Goal: Find specific page/section: Find specific page/section

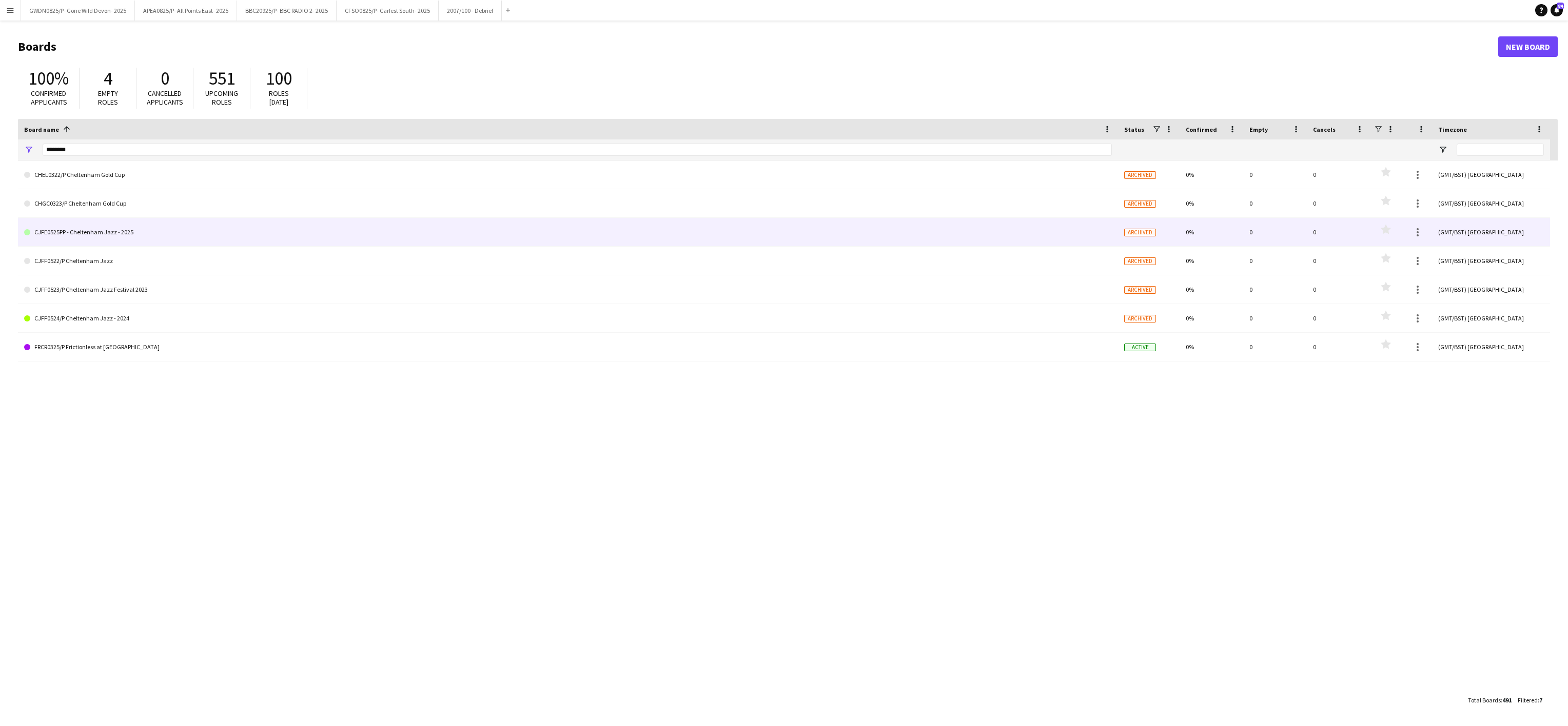
type input "********"
click at [139, 230] on link "CJFE0525PP - Cheltenham Jazz - 2025" at bounding box center [568, 232] width 1088 height 29
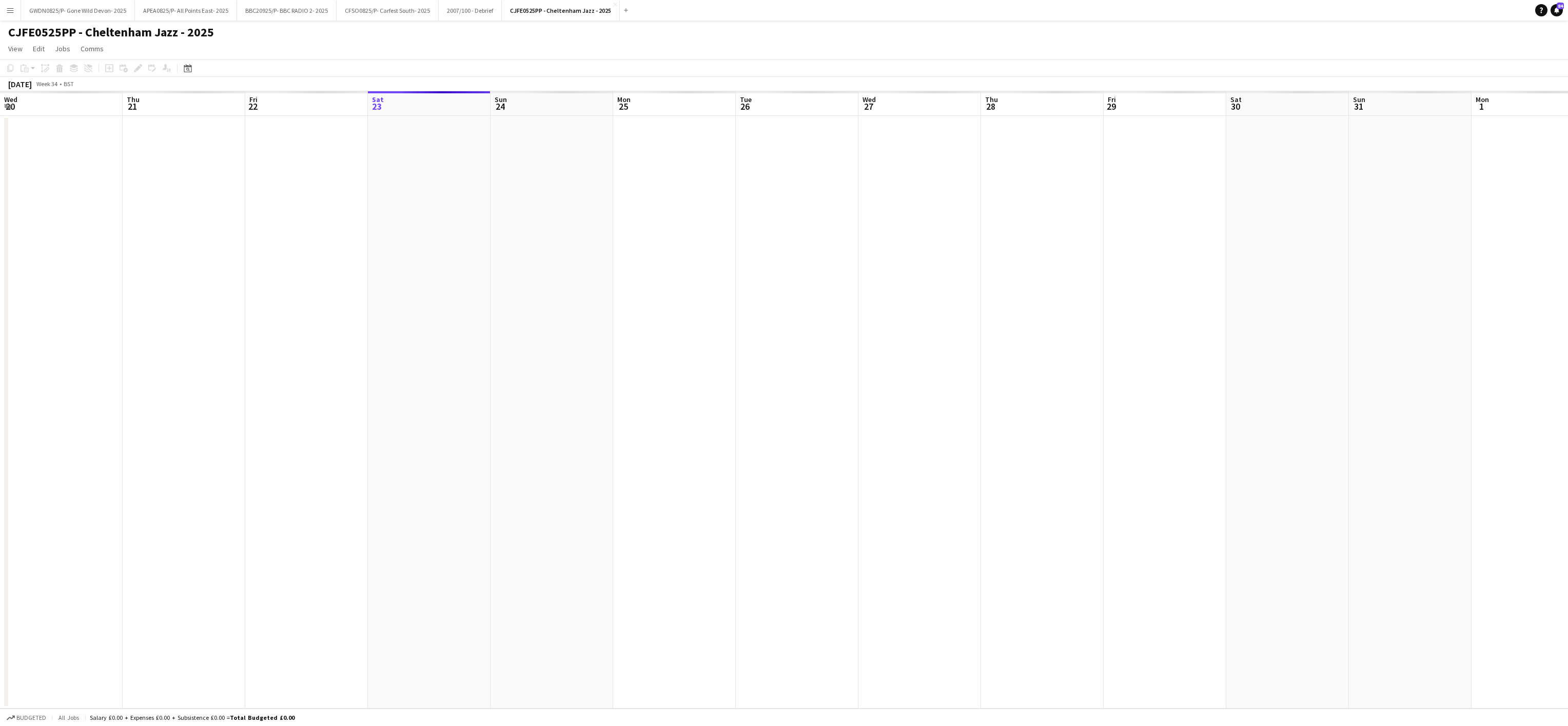
scroll to position [0, 245]
drag, startPoint x: 283, startPoint y: 336, endPoint x: 244, endPoint y: 445, distance: 115.8
click at [1352, 316] on app-calendar-viewport "Mon 11 Tue 12 Wed 13 Thu 14 Fri 15 Sat 16 Sun 17 Mon 18 Tue 19 Wed 20 Thu 21 Fr…" at bounding box center [784, 400] width 1568 height 618
drag, startPoint x: 527, startPoint y: 432, endPoint x: 226, endPoint y: 450, distance: 301.5
click at [951, 365] on app-calendar-viewport "Fri 8 Sat 9 Sun 10 Mon 11 Tue 12 Wed 13 Thu 14 Fri 15 Sat 16 Sun 17 Mon 18 Tue …" at bounding box center [784, 400] width 1568 height 618
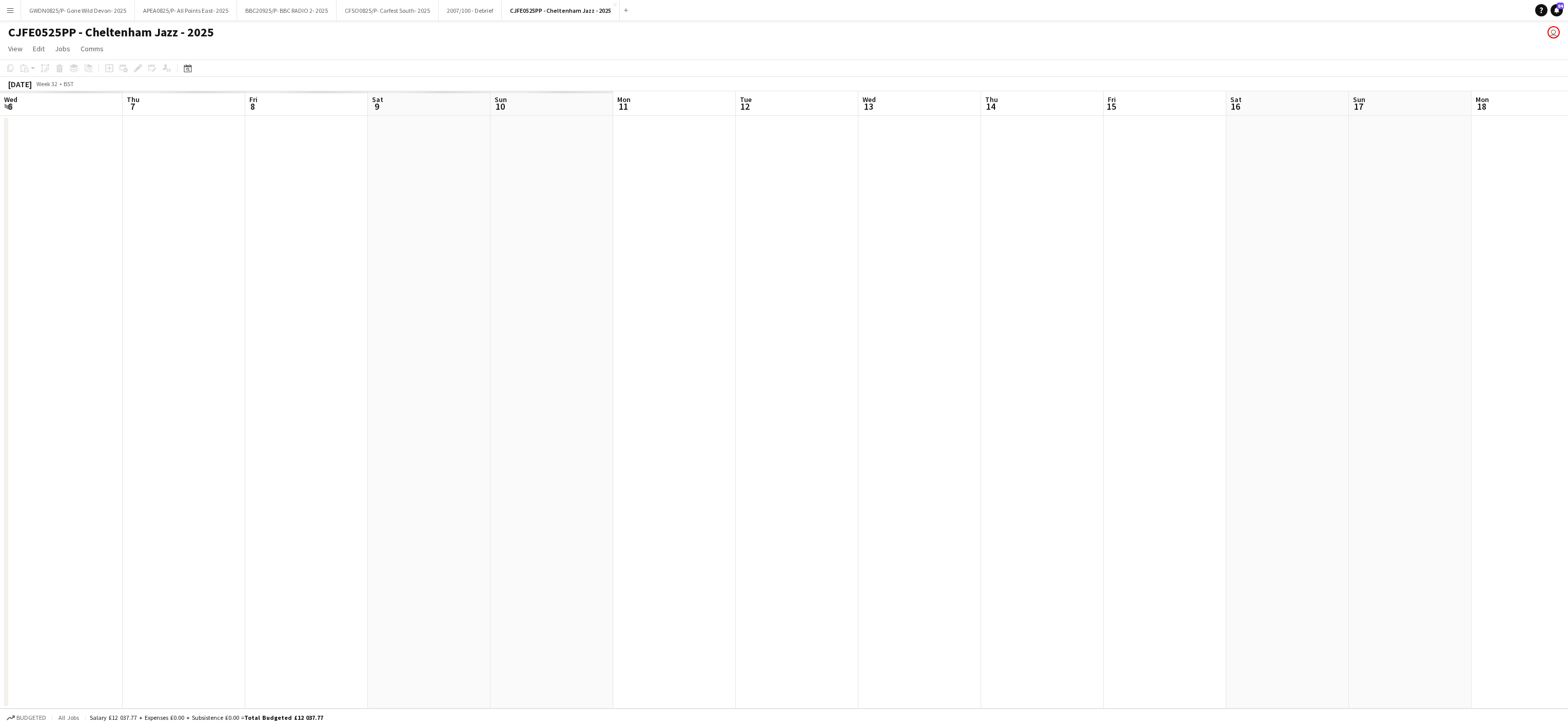
drag, startPoint x: 1217, startPoint y: 346, endPoint x: 637, endPoint y: 377, distance: 580.8
click at [1080, 347] on app-calendar-viewport "Mon 4 Tue 5 Wed 6 Thu 7 Fri 8 Sat 9 Sun 10 Mon 11 Tue 12 Wed 13 Thu 14 Fri 15 S…" at bounding box center [784, 400] width 1568 height 618
drag, startPoint x: 723, startPoint y: 396, endPoint x: 864, endPoint y: 344, distance: 150.3
click at [1137, 340] on app-calendar-viewport "Sun 27 Mon 28 Tue 29 Wed 30 Thu 31 Fri 1 Sat 2 Sun 3 Mon 4 Tue 5 Wed 6 Thu 7 Fr…" at bounding box center [784, 400] width 1568 height 618
drag, startPoint x: 704, startPoint y: 412, endPoint x: 459, endPoint y: 412, distance: 245.0
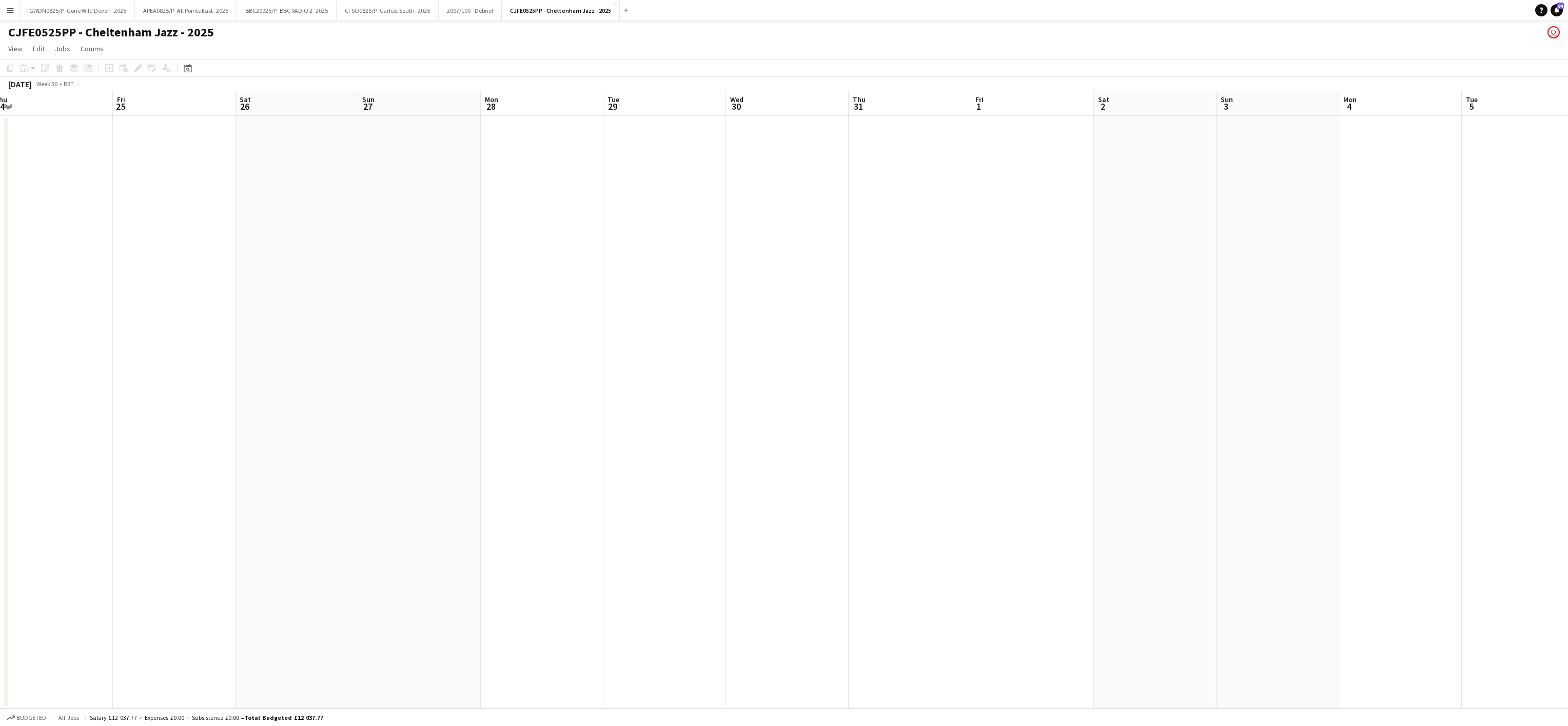
click at [1055, 356] on app-calendar-viewport "Tue 22 Wed 23 Thu 24 Fri 25 Sat 26 Sun 27 Mon 28 Tue 29 Wed 30 Thu 31 Fri 1 Sat…" at bounding box center [784, 400] width 1568 height 618
drag, startPoint x: 1095, startPoint y: 318, endPoint x: 345, endPoint y: 387, distance: 753.2
click at [953, 323] on app-calendar-viewport "Sat 19 Sun 20 Mon 21 Tue 22 Wed 23 Thu 24 Fri 25 Sat 26 Sun 27 Mon 28 Tue 29 We…" at bounding box center [784, 400] width 1568 height 618
drag, startPoint x: 862, startPoint y: 371, endPoint x: 442, endPoint y: 386, distance: 420.3
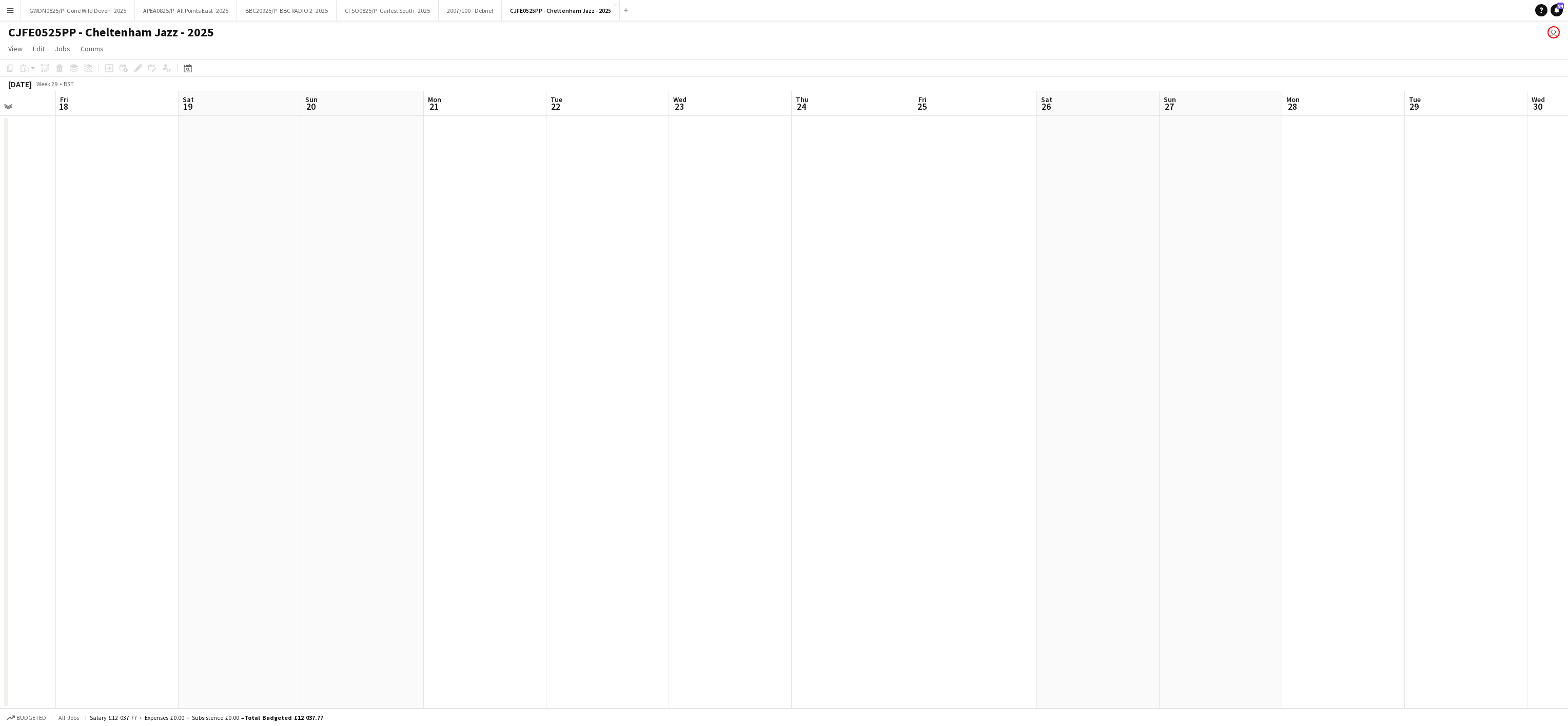
click at [997, 337] on app-calendar-viewport "Wed 16 Thu 17 Fri 18 Sat 19 Sun 20 Mon 21 Tue 22 Wed 23 Thu 24 Fri 25 Sat 26 Su…" at bounding box center [784, 400] width 1568 height 618
drag, startPoint x: 1262, startPoint y: 347, endPoint x: 417, endPoint y: 391, distance: 846.1
click at [1051, 349] on app-calendar-viewport "Sat 12 Sun 13 Mon 14 Tue 15 Wed 16 Thu 17 Fri 18 Sat 19 Sun 20 Mon 21 Tue 22 We…" at bounding box center [784, 400] width 1568 height 618
drag, startPoint x: 1169, startPoint y: 309, endPoint x: 431, endPoint y: 384, distance: 741.8
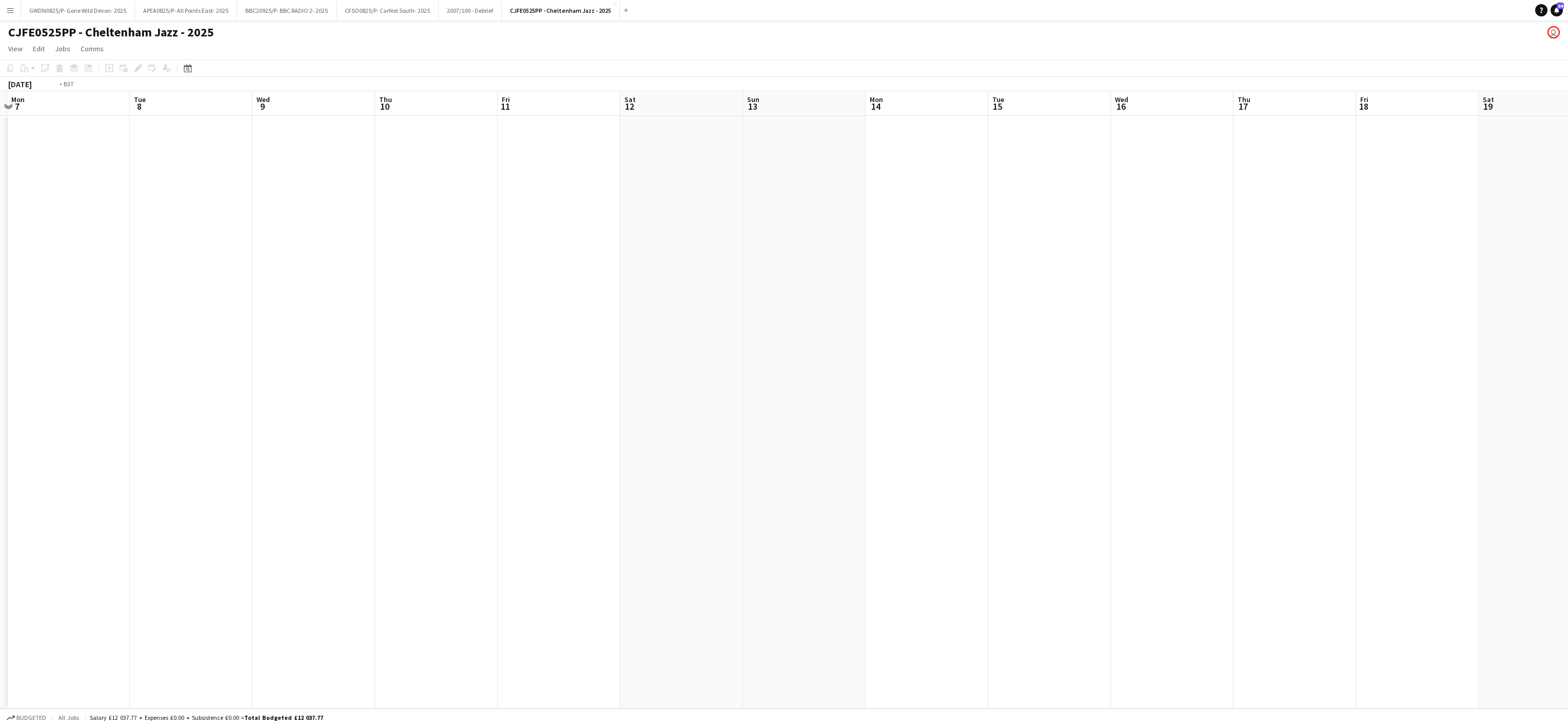
click at [1116, 309] on app-calendar-viewport "Sat 5 Sun 6 Mon 7 Tue 8 Wed 9 Thu 10 Fri 11 Sat 12 Sun 13 Mon 14 Tue 15 Wed 16 …" at bounding box center [784, 400] width 1568 height 618
drag, startPoint x: 679, startPoint y: 386, endPoint x: 753, endPoint y: 297, distance: 115.7
click at [1254, 221] on app-calendar-viewport "Sun 29 Mon 30 Tue 1 Wed 2 Thu 3 Fri 4 Sat 5 Sun 6 Mon 7 Tue 8 Wed 9 Thu 10 Fri …" at bounding box center [784, 400] width 1568 height 618
drag, startPoint x: 1394, startPoint y: 265, endPoint x: 595, endPoint y: 340, distance: 802.5
click at [1213, 260] on app-calendar-viewport "Sat 21 Sun 22 Mon 23 Tue 24 Wed 25 Thu 26 Fri 27 Sat 28 Sun 29 Mon 30 Tue 1 Wed…" at bounding box center [784, 400] width 1568 height 618
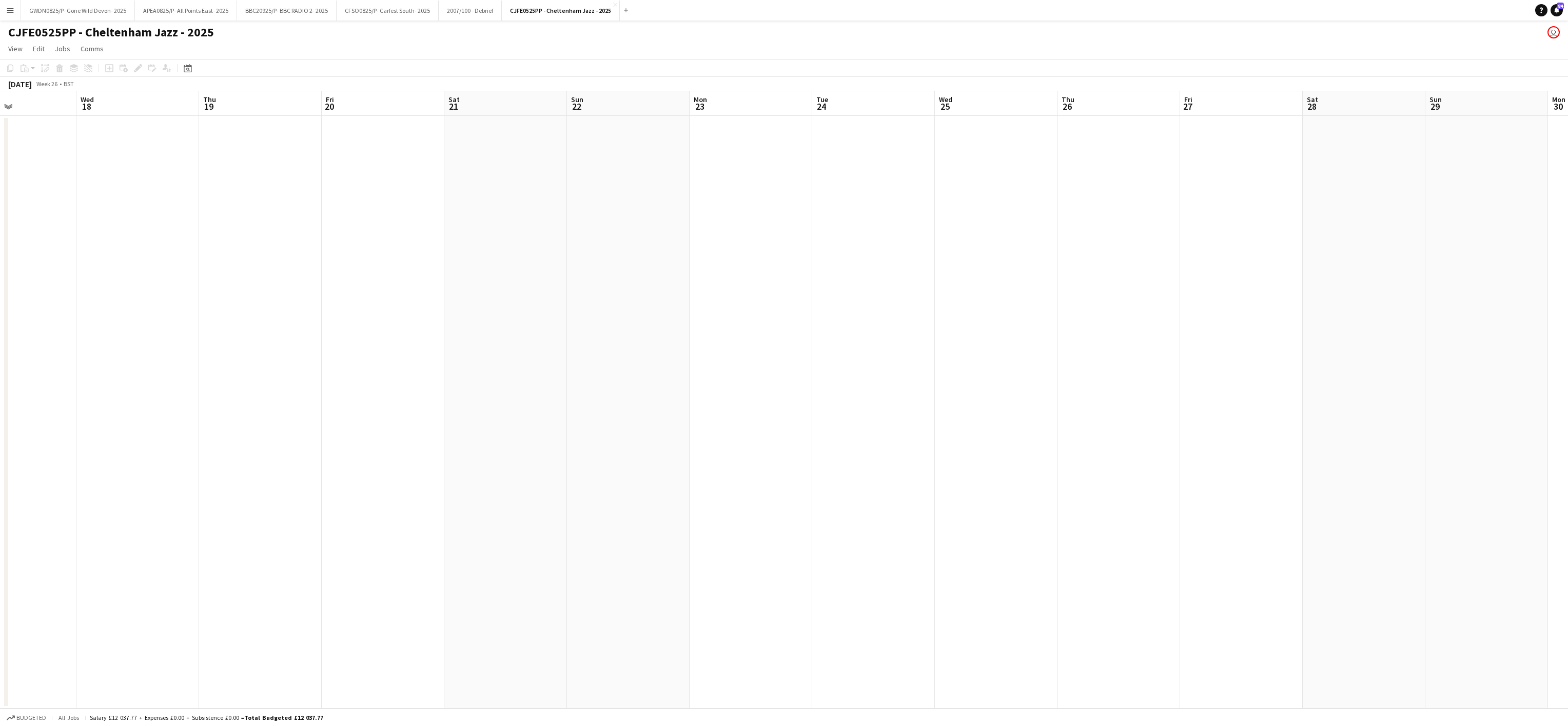
drag, startPoint x: 1368, startPoint y: 256, endPoint x: 745, endPoint y: 320, distance: 626.3
click at [1242, 258] on app-calendar-viewport "Sun 15 Mon 16 Tue 17 Wed 18 Thu 19 Fri 20 Sat 21 Sun 22 Mon 23 Tue 24 Wed 25 Th…" at bounding box center [784, 400] width 1568 height 618
drag, startPoint x: 551, startPoint y: 453, endPoint x: 500, endPoint y: 406, distance: 69.4
click at [1012, 391] on app-calendar-viewport "Sat 7 Sun 8 Mon 9 Tue 10 Wed 11 Thu 12 Fri 13 Sat 14 Sun 15 Mon 16 Tue 17 Wed 1…" at bounding box center [784, 400] width 1568 height 618
drag, startPoint x: 1343, startPoint y: 315, endPoint x: 706, endPoint y: 344, distance: 637.7
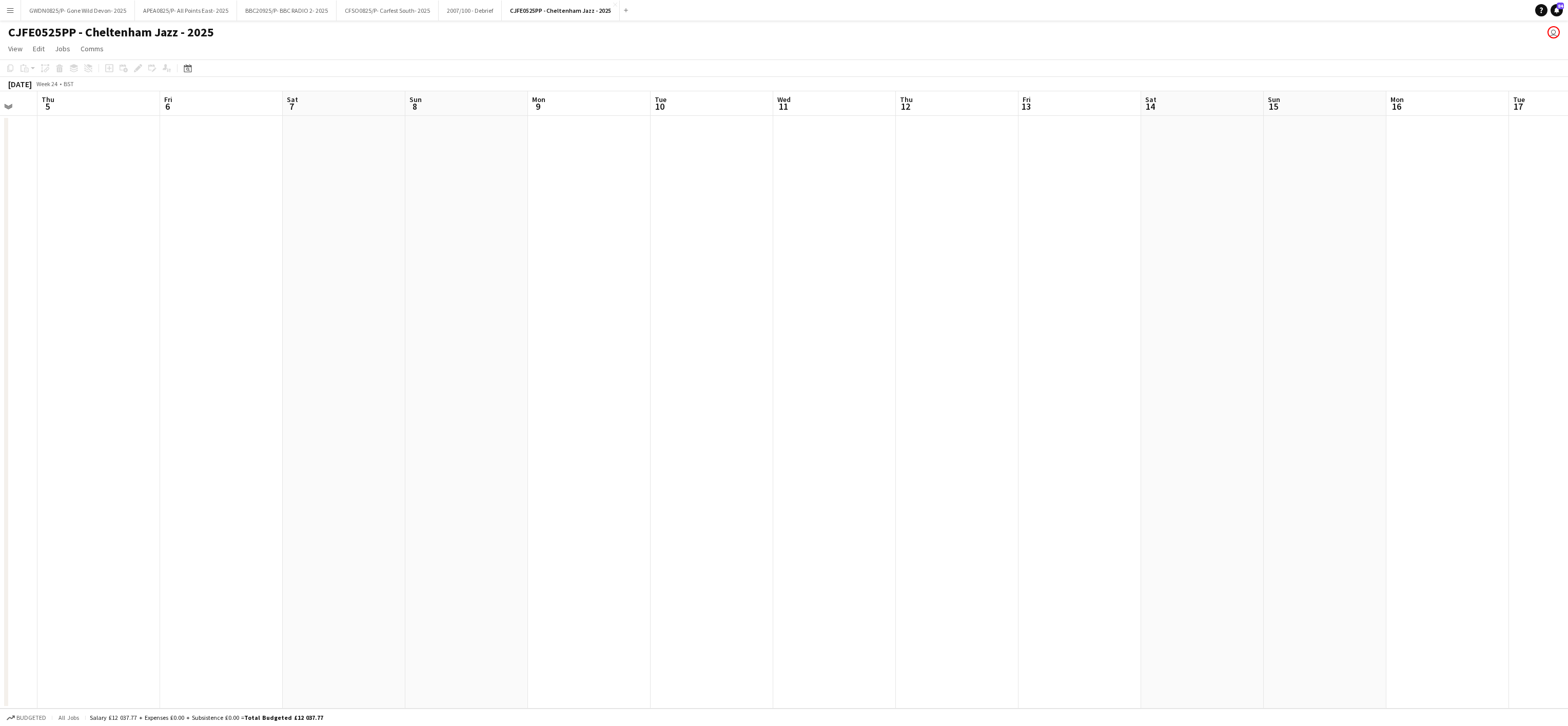
click at [1258, 309] on app-calendar-viewport "Mon 2 Tue 3 Wed 4 Thu 5 Fri 6 Sat 7 Sun 8 Mon 9 Tue 10 Wed 11 Thu 12 Fri 13 Sat…" at bounding box center [784, 400] width 1568 height 618
drag, startPoint x: 1355, startPoint y: 296, endPoint x: 772, endPoint y: 321, distance: 583.5
click at [1198, 290] on app-calendar-viewport "Sun 25 Mon 26 Tue 27 Wed 28 Thu 29 Fri 30 Sat 31 Sun 1 Mon 2 Tue 3 Wed 4 Thu 5 …" at bounding box center [784, 400] width 1568 height 618
drag, startPoint x: 600, startPoint y: 366, endPoint x: 686, endPoint y: 294, distance: 112.2
click at [1141, 282] on app-calendar-viewport "Mon 19 Tue 20 Wed 21 Thu 22 Fri 23 Sat 24 Sun 25 Mon 26 Tue 27 Wed 28 Thu 29 Fr…" at bounding box center [784, 400] width 1568 height 618
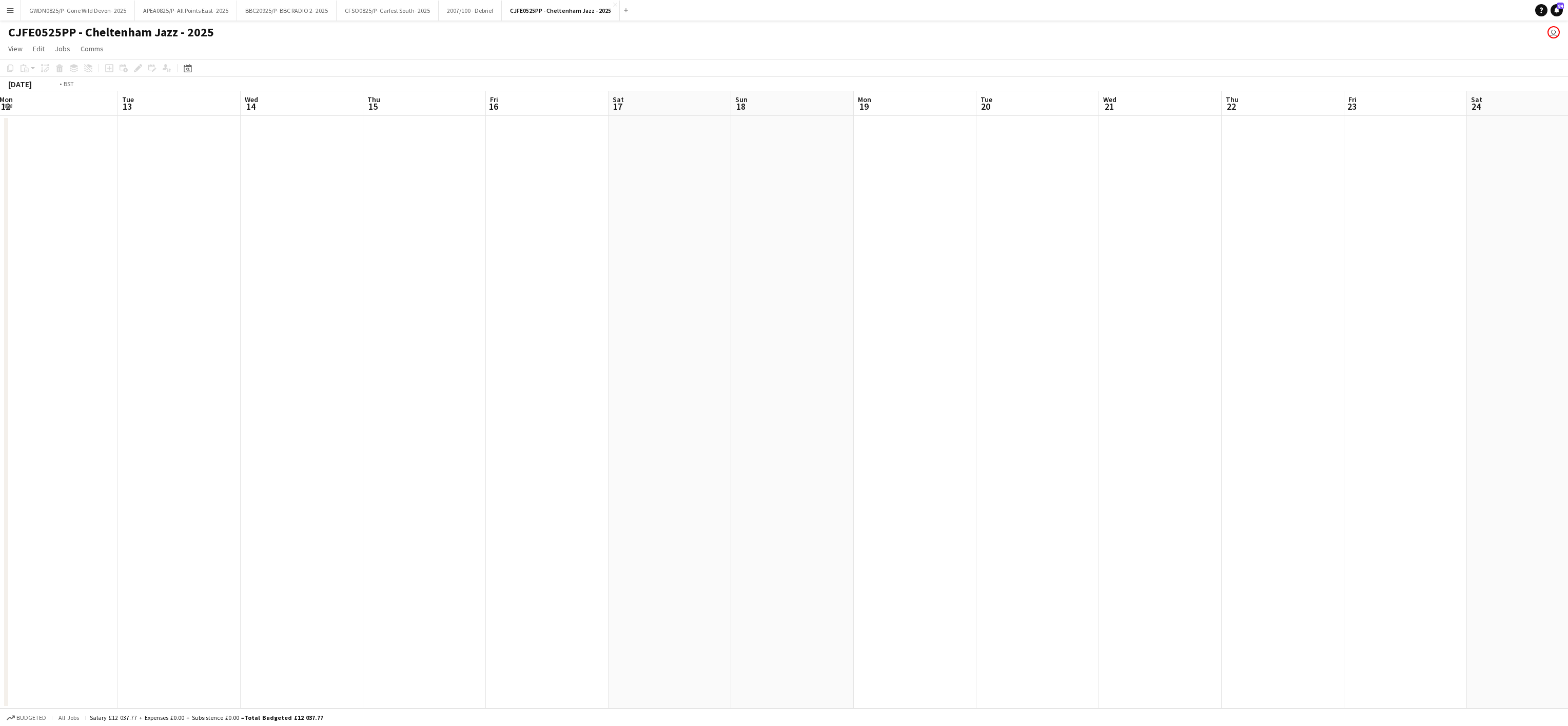
drag, startPoint x: 1379, startPoint y: 162, endPoint x: 850, endPoint y: 173, distance: 529.1
click at [1336, 129] on app-calendar-viewport "Mon 12 Tue 13 Wed 14 Thu 15 Fri 16 Sat 17 Sun 18 Mon 19 Tue 20 Wed 21 Thu 22 Fr…" at bounding box center [784, 400] width 1568 height 618
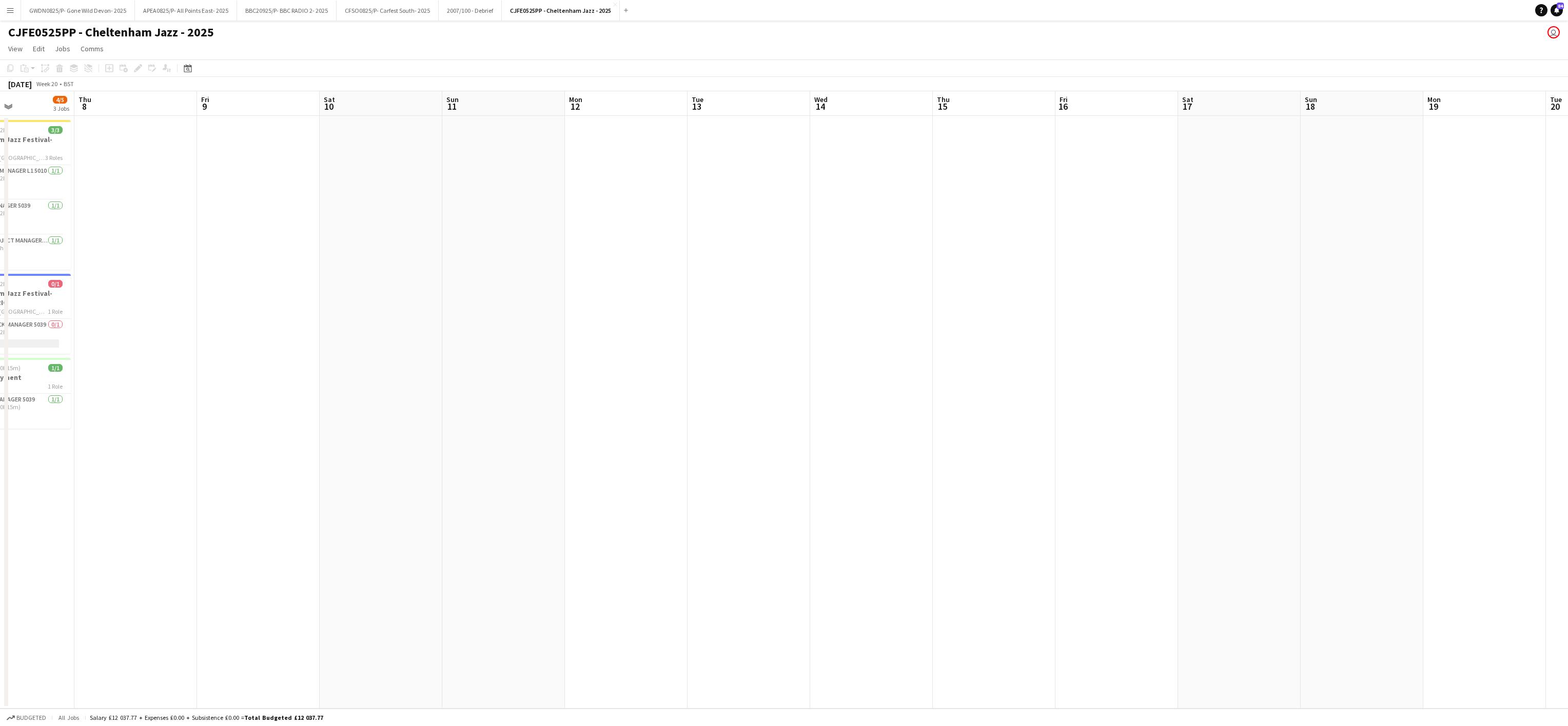
click at [1334, 144] on app-calendar-viewport "Sun 4 Mon 5 Tue 6 Wed 7 4/5 3 Jobs Thu 8 Fri 9 Sat 10 Sun 11 Mon 12 Tue 13 Wed …" at bounding box center [784, 400] width 1568 height 618
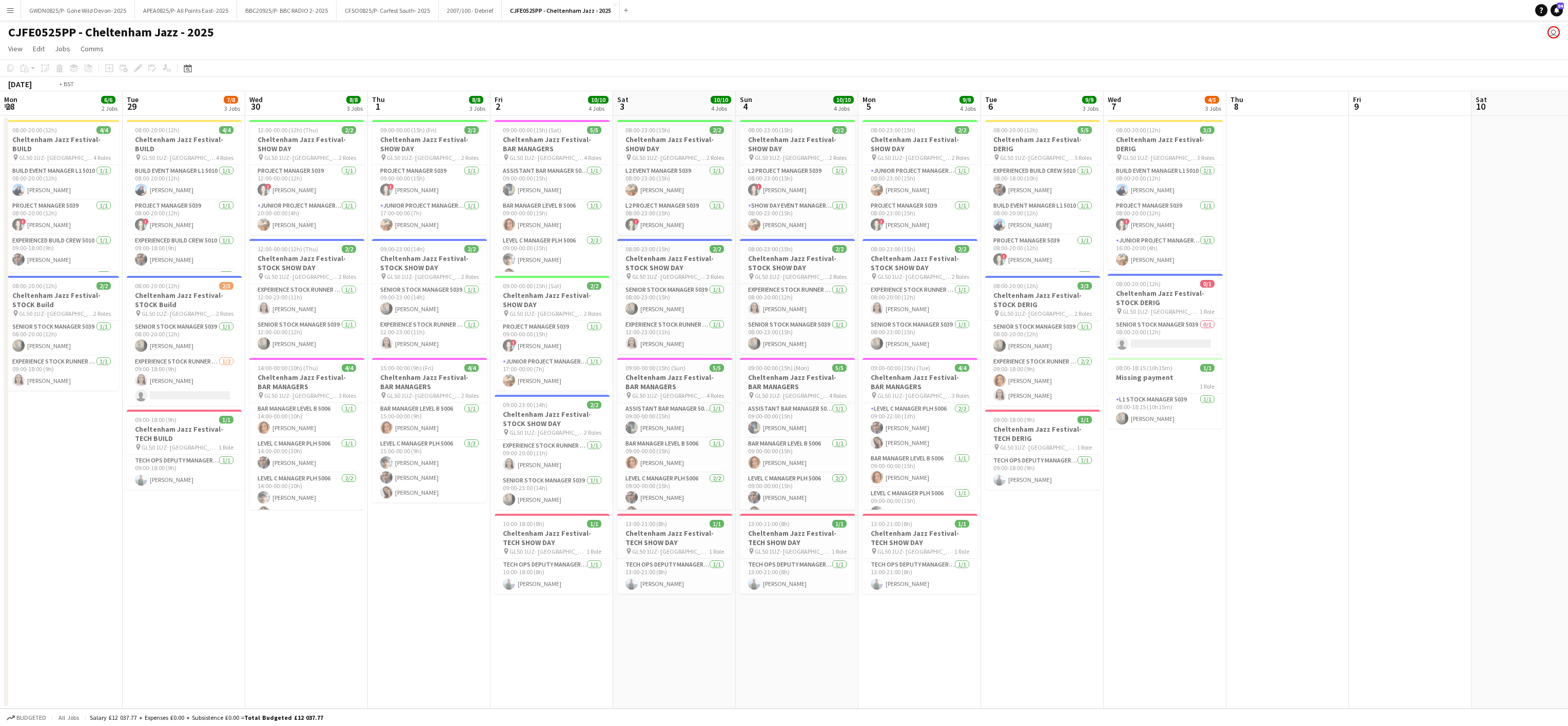
drag, startPoint x: 747, startPoint y: 303, endPoint x: 849, endPoint y: 8, distance: 312.1
click at [782, 299] on app-calendar-viewport "Mon 28 6/6 2 Jobs Tue 29 7/8 3 Jobs Wed 30 8/8 3 Jobs Thu 1 8/8 3 Jobs Fri 2 10…" at bounding box center [784, 400] width 1568 height 618
